Goal: Transaction & Acquisition: Purchase product/service

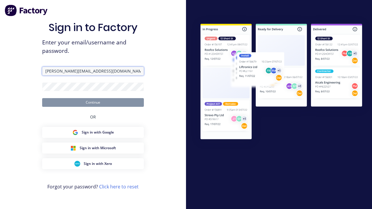
type input "[PERSON_NAME][EMAIL_ADDRESS][DOMAIN_NAME]"
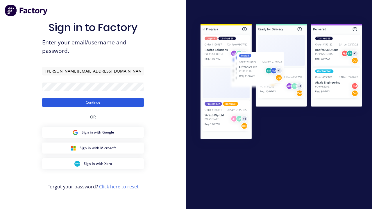
click at [93, 102] on button "Continue" at bounding box center [93, 102] width 102 height 9
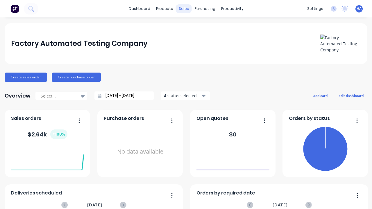
click at [184, 9] on div "sales" at bounding box center [184, 8] width 16 height 9
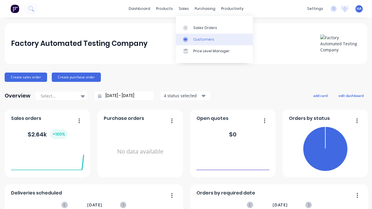
click at [214, 39] on link "Customers" at bounding box center [214, 40] width 77 height 12
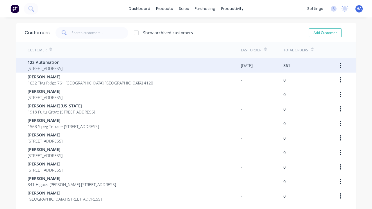
click at [62, 62] on span "123 Automation" at bounding box center [45, 62] width 35 height 6
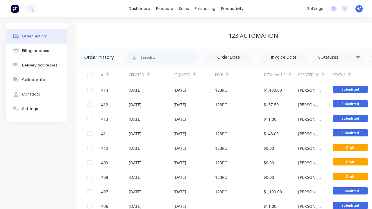
scroll to position [0, 59]
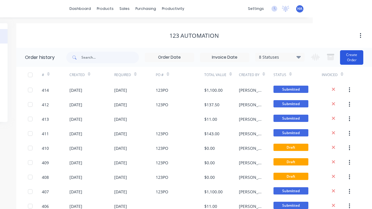
click at [352, 57] on button "Create Order" at bounding box center [351, 57] width 23 height 15
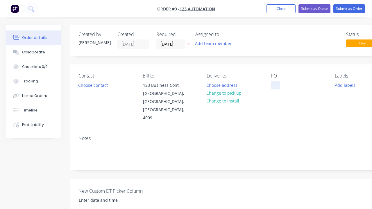
click at [275, 85] on div at bounding box center [275, 85] width 9 height 8
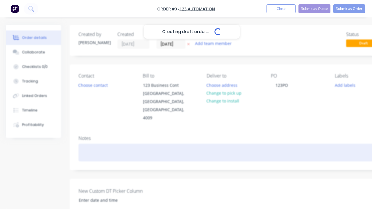
scroll to position [0, 18]
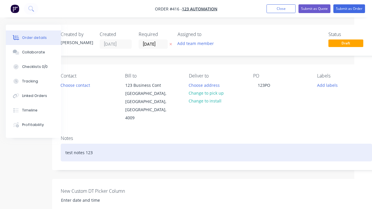
scroll to position [133, 18]
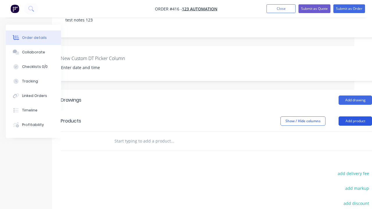
click at [355, 117] on button "Add product" at bounding box center [355, 121] width 33 height 9
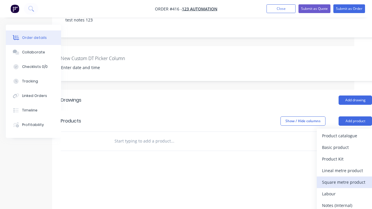
click at [344, 178] on div "Square metre product" at bounding box center [344, 182] width 45 height 8
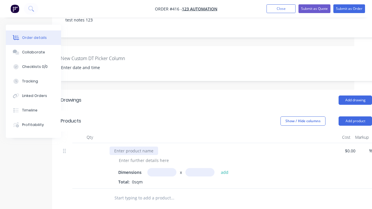
click at [134, 147] on div at bounding box center [134, 151] width 49 height 8
click at [144, 156] on div at bounding box center [143, 160] width 59 height 8
